Goal: Information Seeking & Learning: Learn about a topic

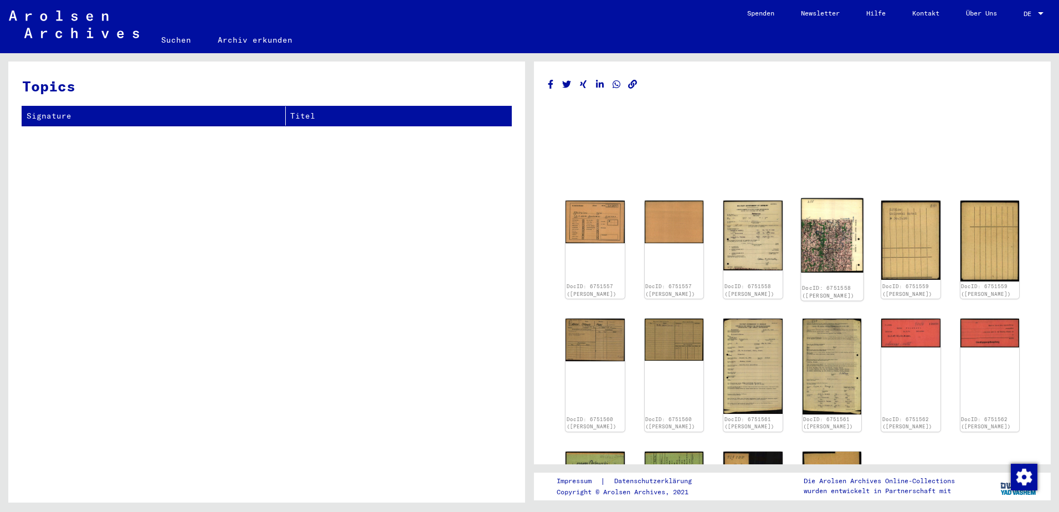
click at [818, 246] on img at bounding box center [832, 235] width 62 height 74
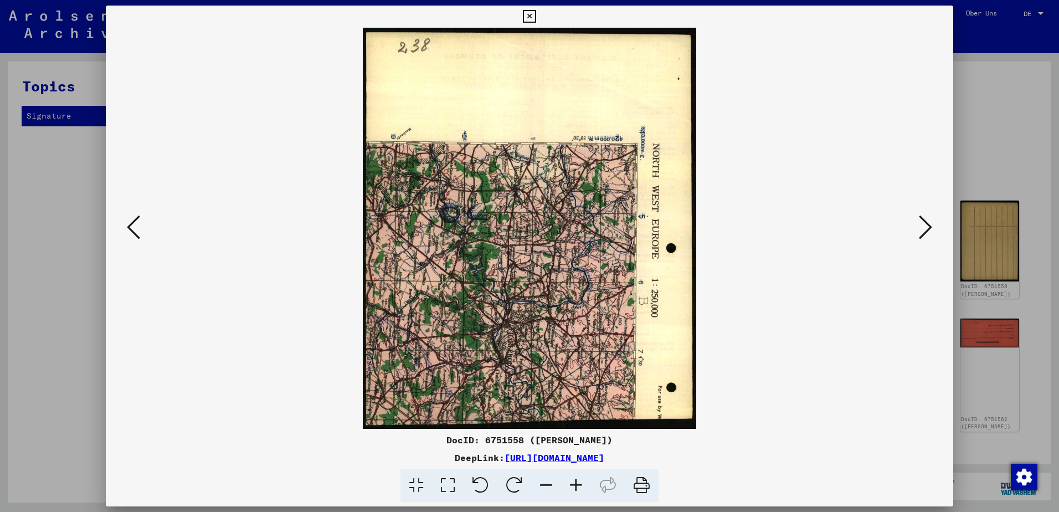
click at [919, 224] on icon at bounding box center [925, 227] width 13 height 27
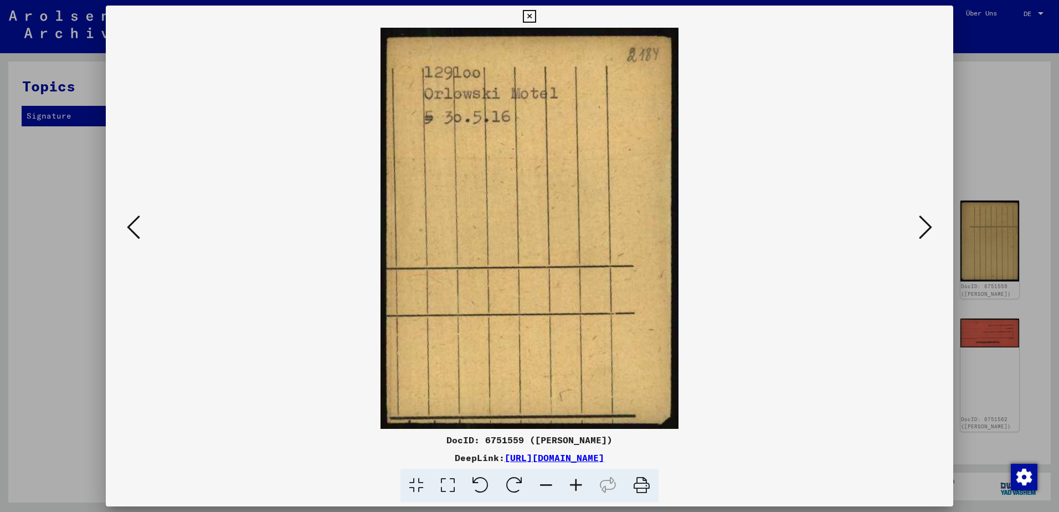
click at [924, 224] on icon at bounding box center [925, 227] width 13 height 27
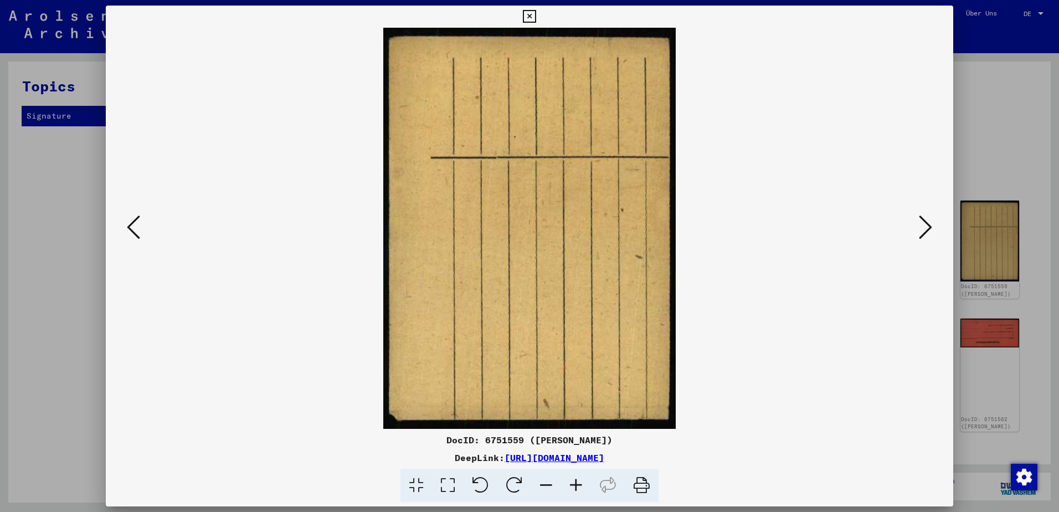
click at [924, 224] on icon at bounding box center [925, 227] width 13 height 27
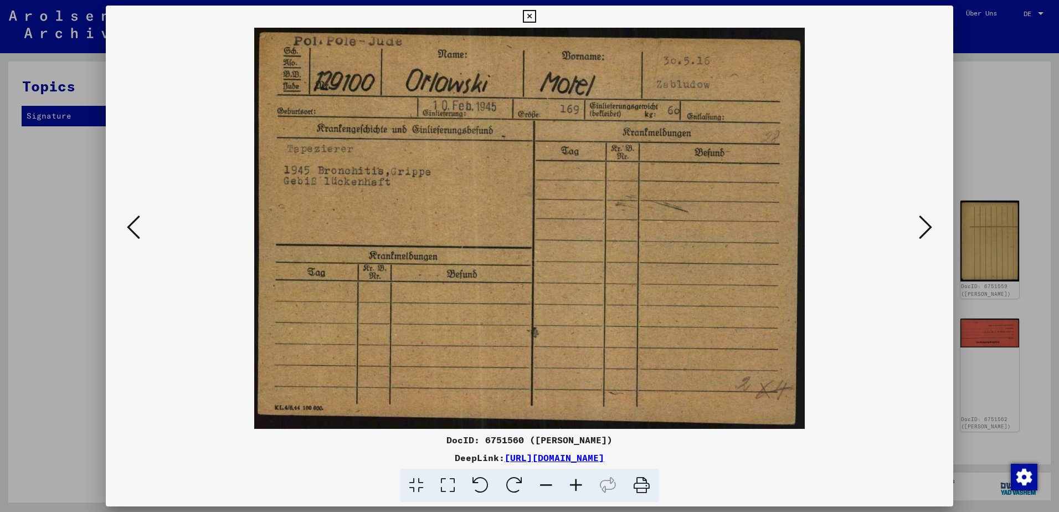
click at [924, 224] on icon at bounding box center [925, 227] width 13 height 27
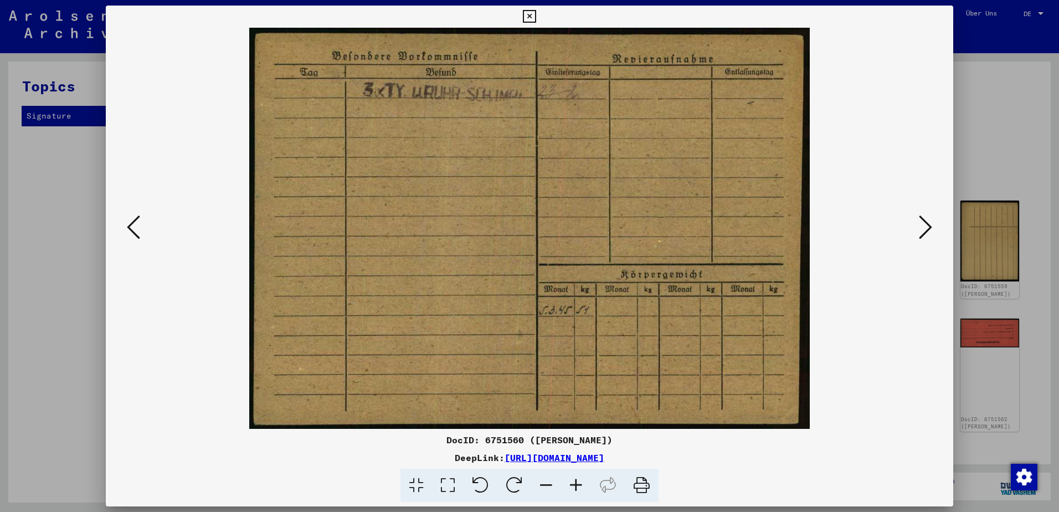
click at [924, 224] on icon at bounding box center [925, 227] width 13 height 27
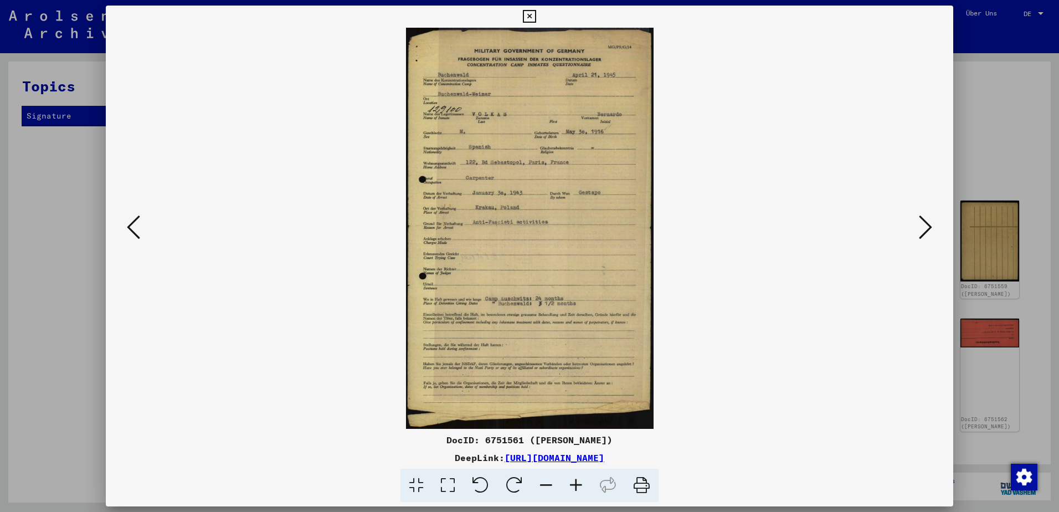
click at [924, 224] on icon at bounding box center [925, 227] width 13 height 27
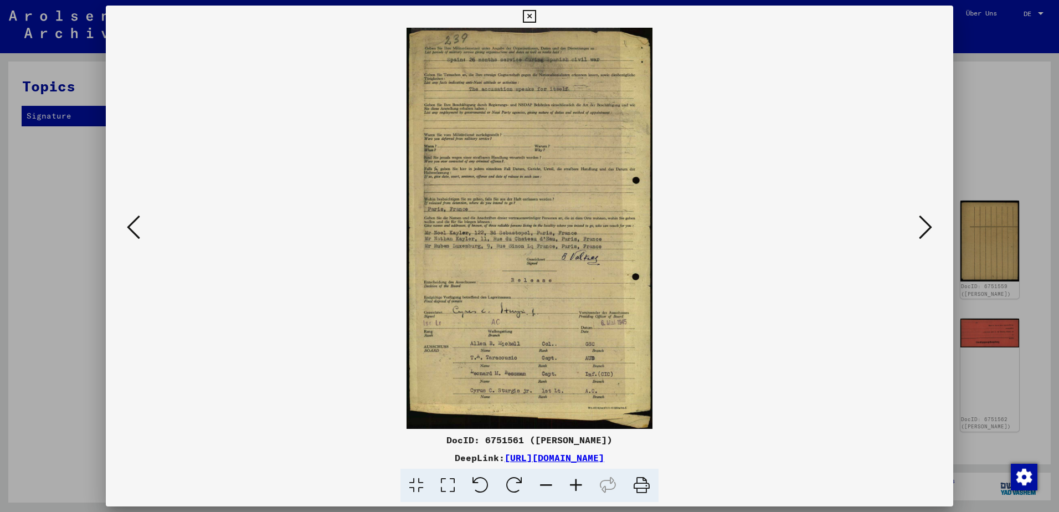
click at [924, 224] on icon at bounding box center [925, 227] width 13 height 27
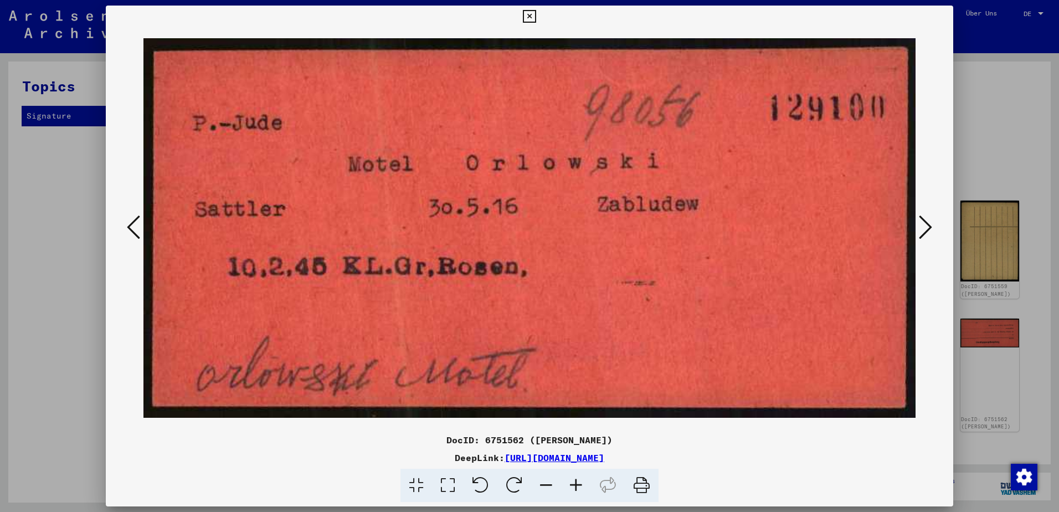
click at [924, 224] on icon at bounding box center [925, 227] width 13 height 27
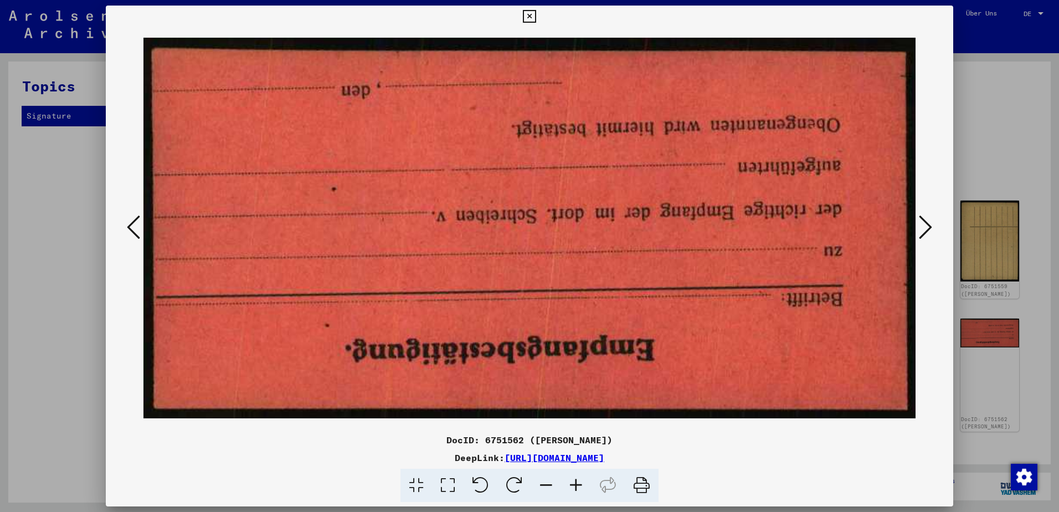
click at [924, 224] on icon at bounding box center [925, 227] width 13 height 27
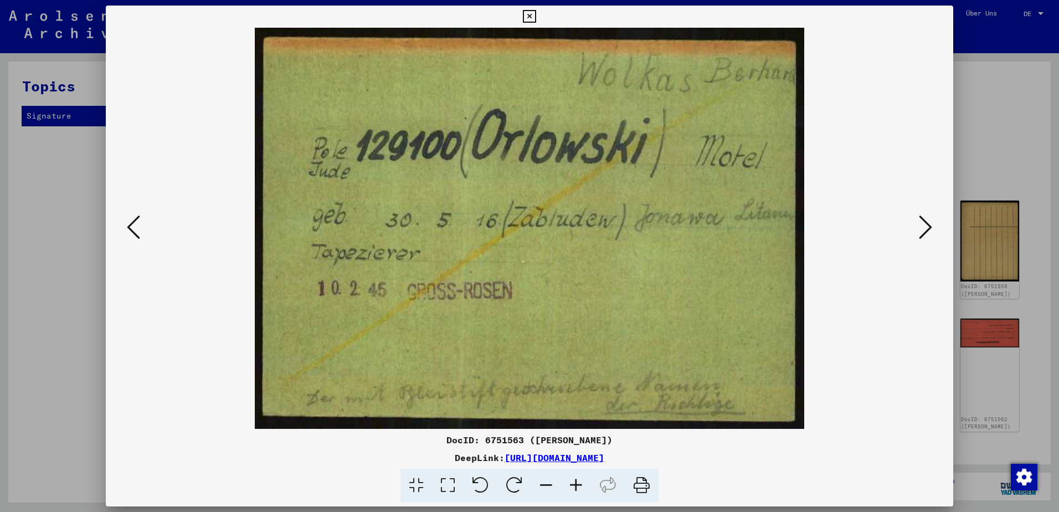
click at [924, 224] on icon at bounding box center [925, 227] width 13 height 27
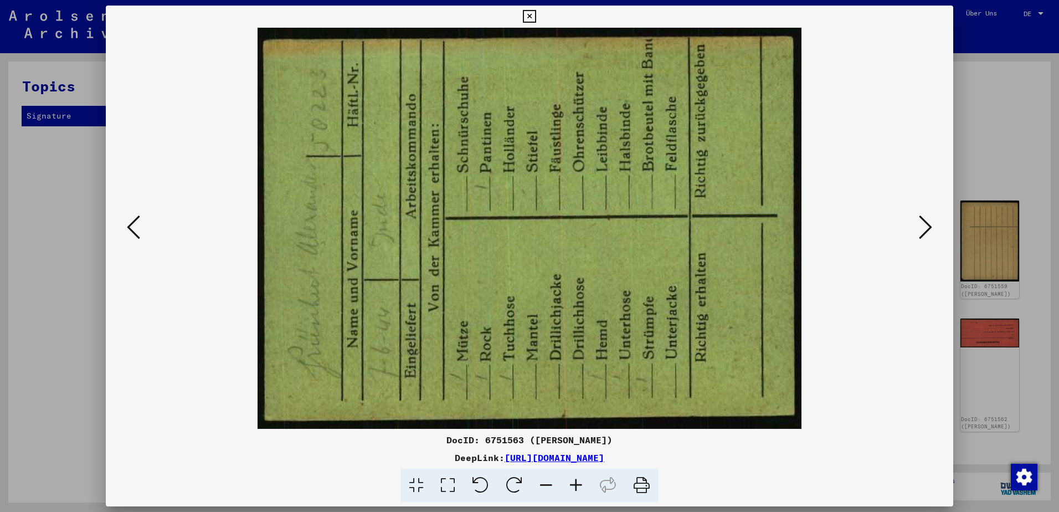
click at [924, 224] on icon at bounding box center [925, 227] width 13 height 27
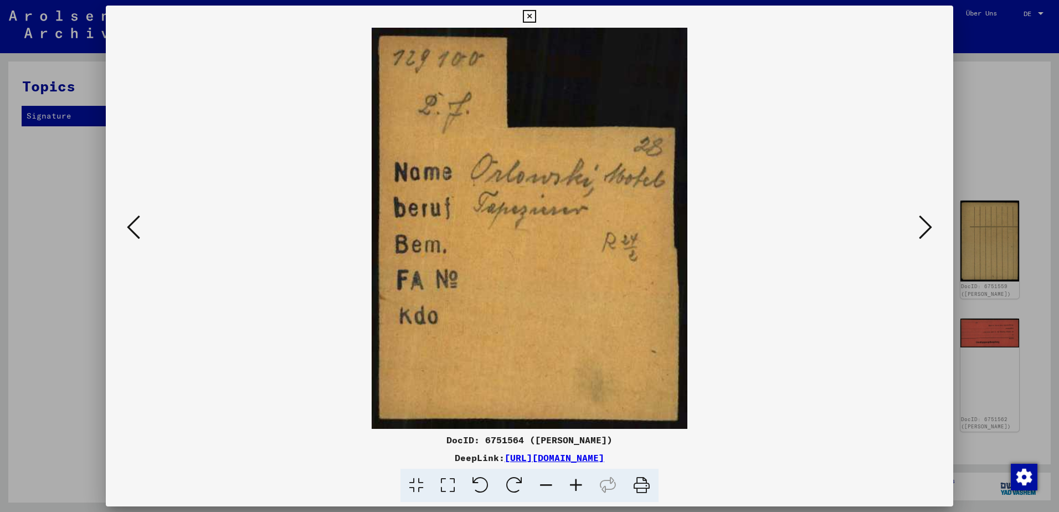
click at [923, 225] on icon at bounding box center [925, 227] width 13 height 27
